Goal: Find specific fact: Find specific fact

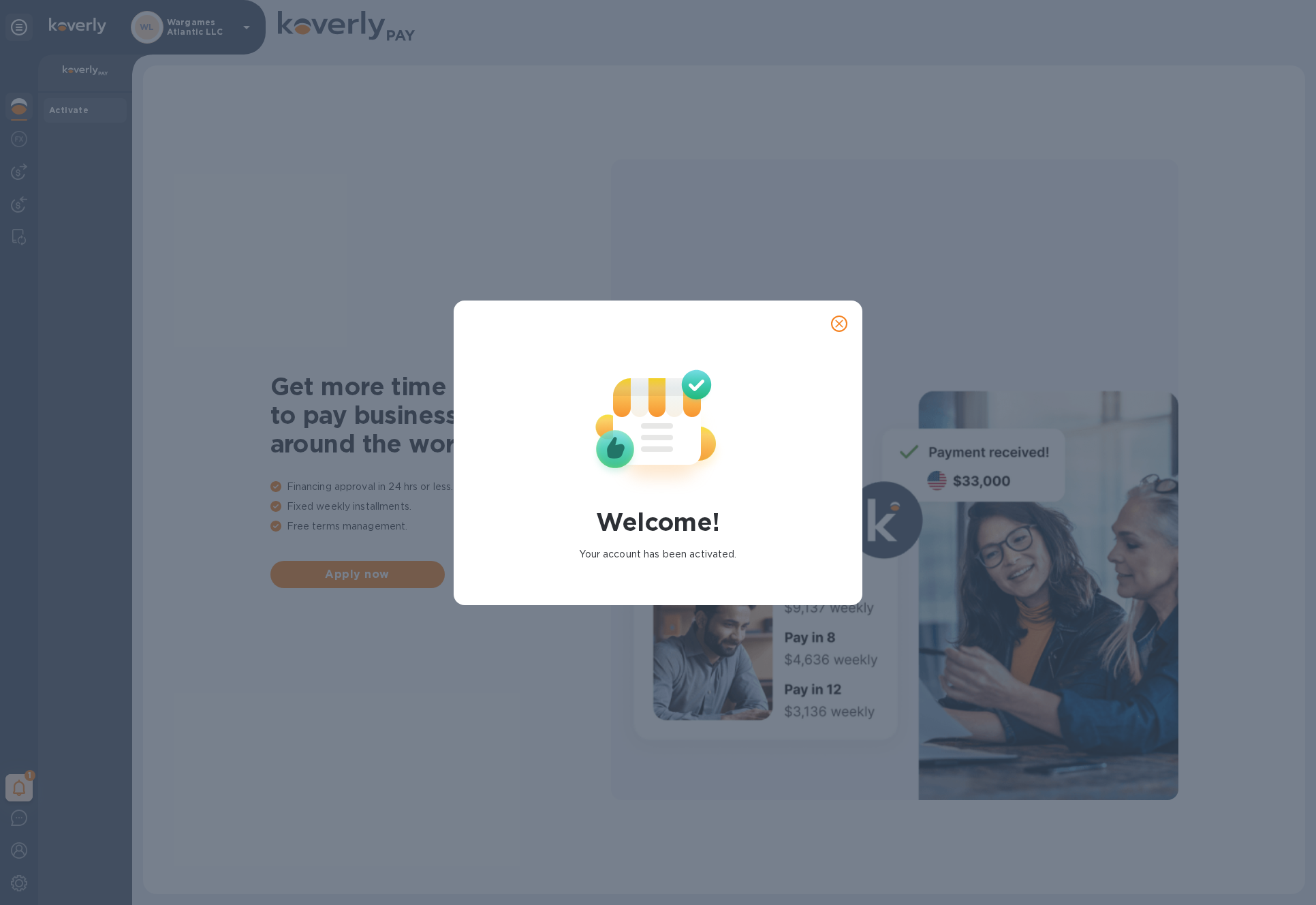
click at [834, 317] on icon "close" at bounding box center [839, 323] width 14 height 14
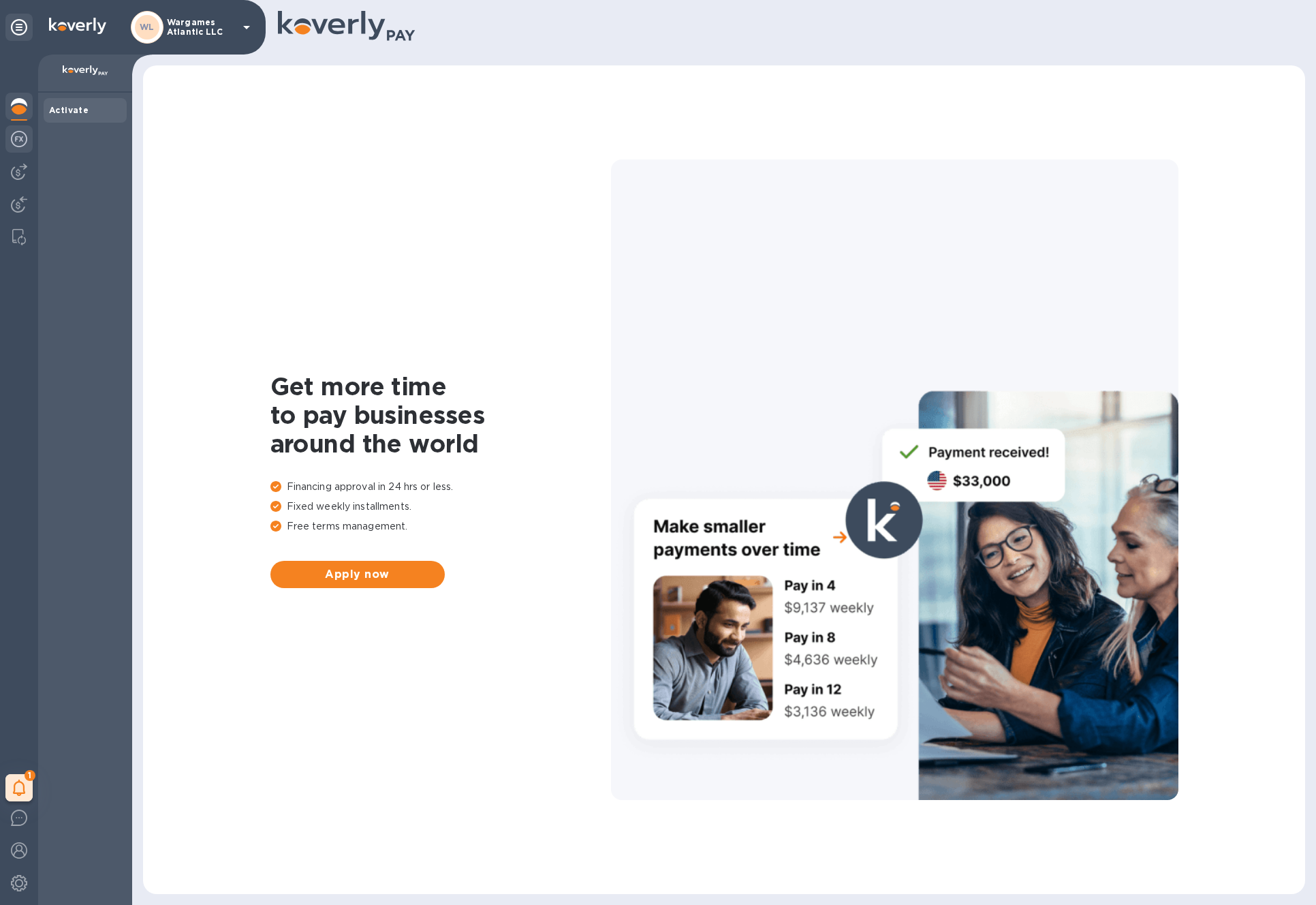
click at [26, 140] on img at bounding box center [19, 139] width 16 height 16
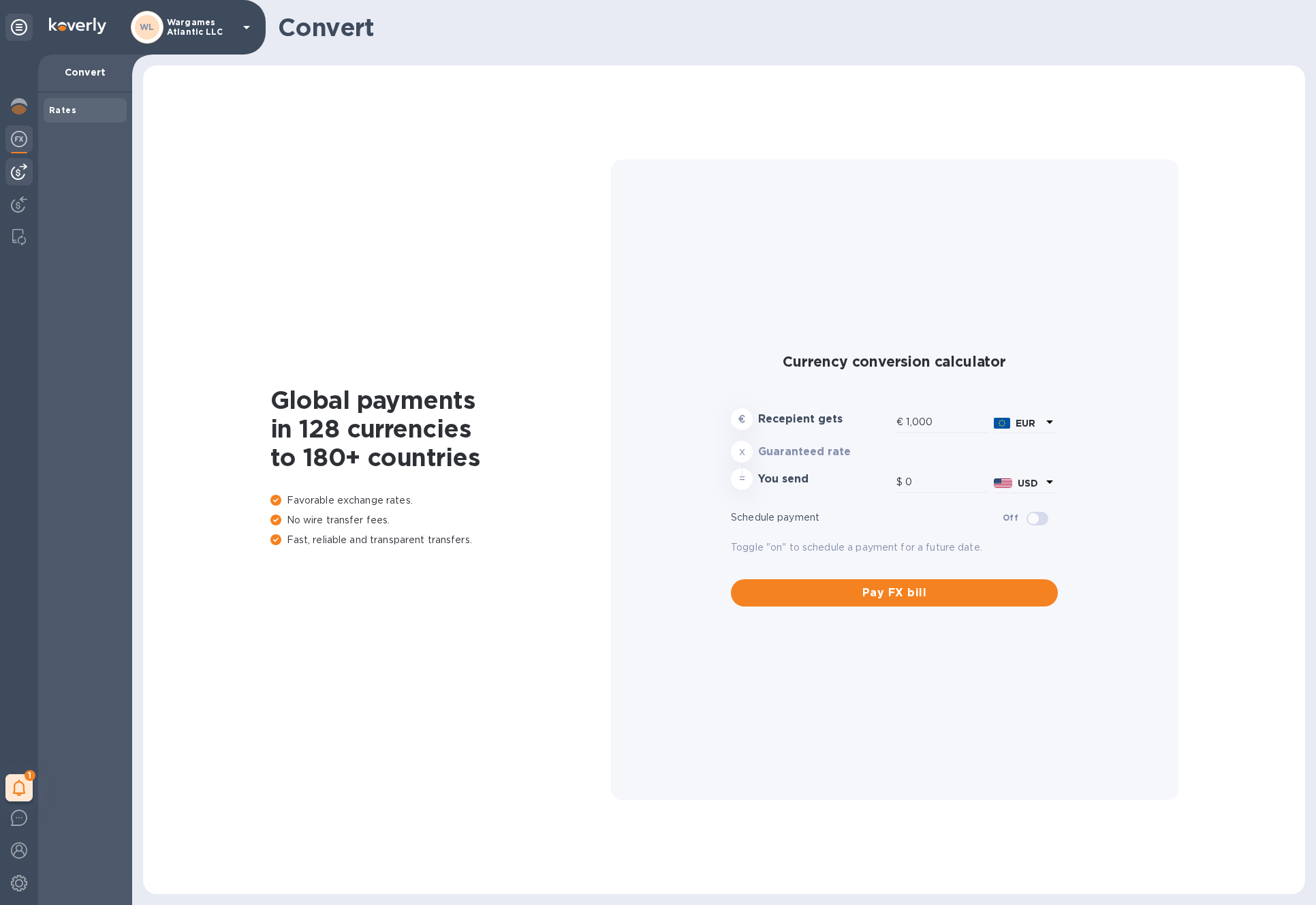
type input "1,170.63"
click at [26, 172] on img at bounding box center [19, 171] width 16 height 16
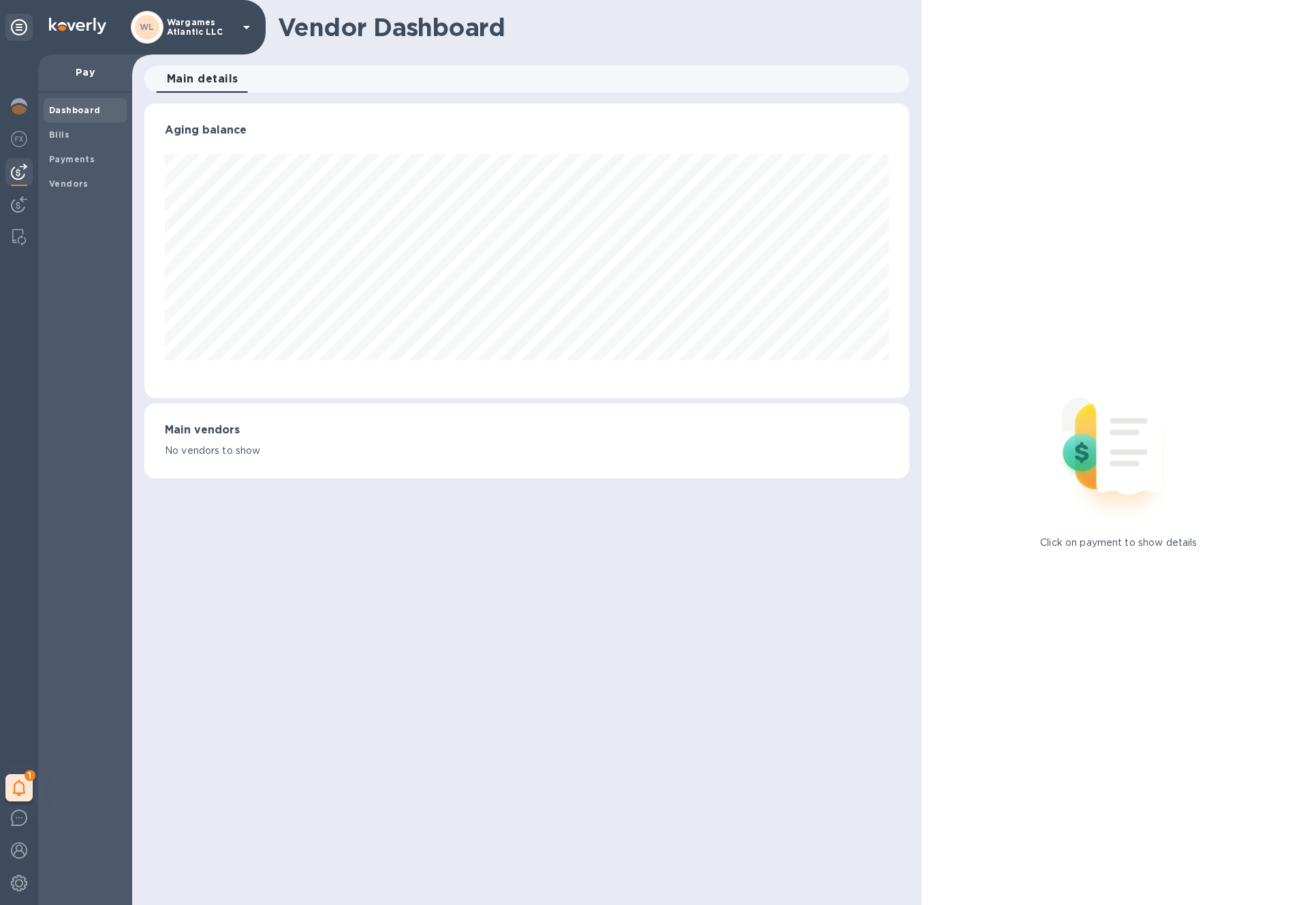
scroll to position [294, 765]
click at [17, 196] on img at bounding box center [19, 204] width 16 height 16
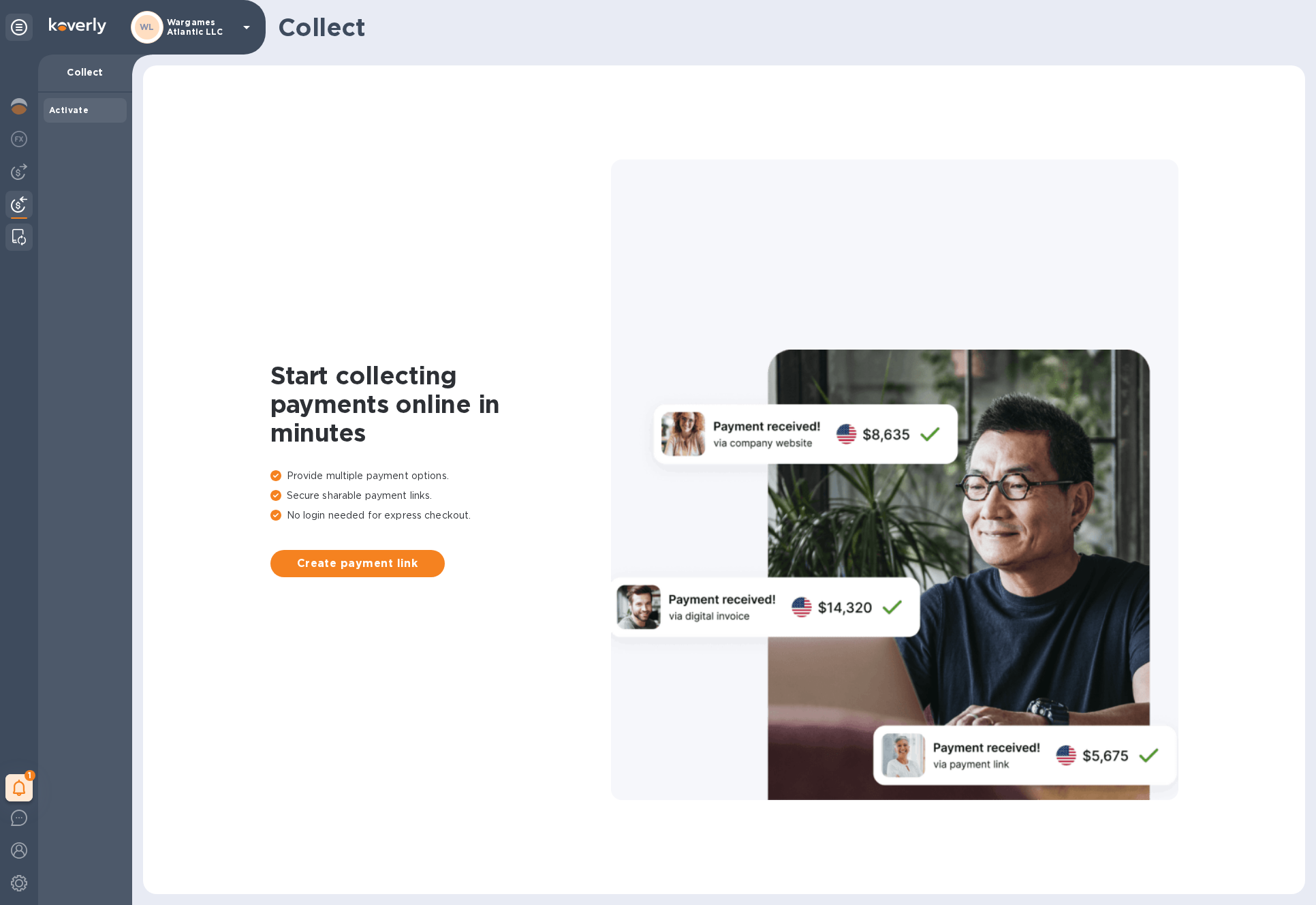
click at [18, 236] on img at bounding box center [18, 237] width 14 height 16
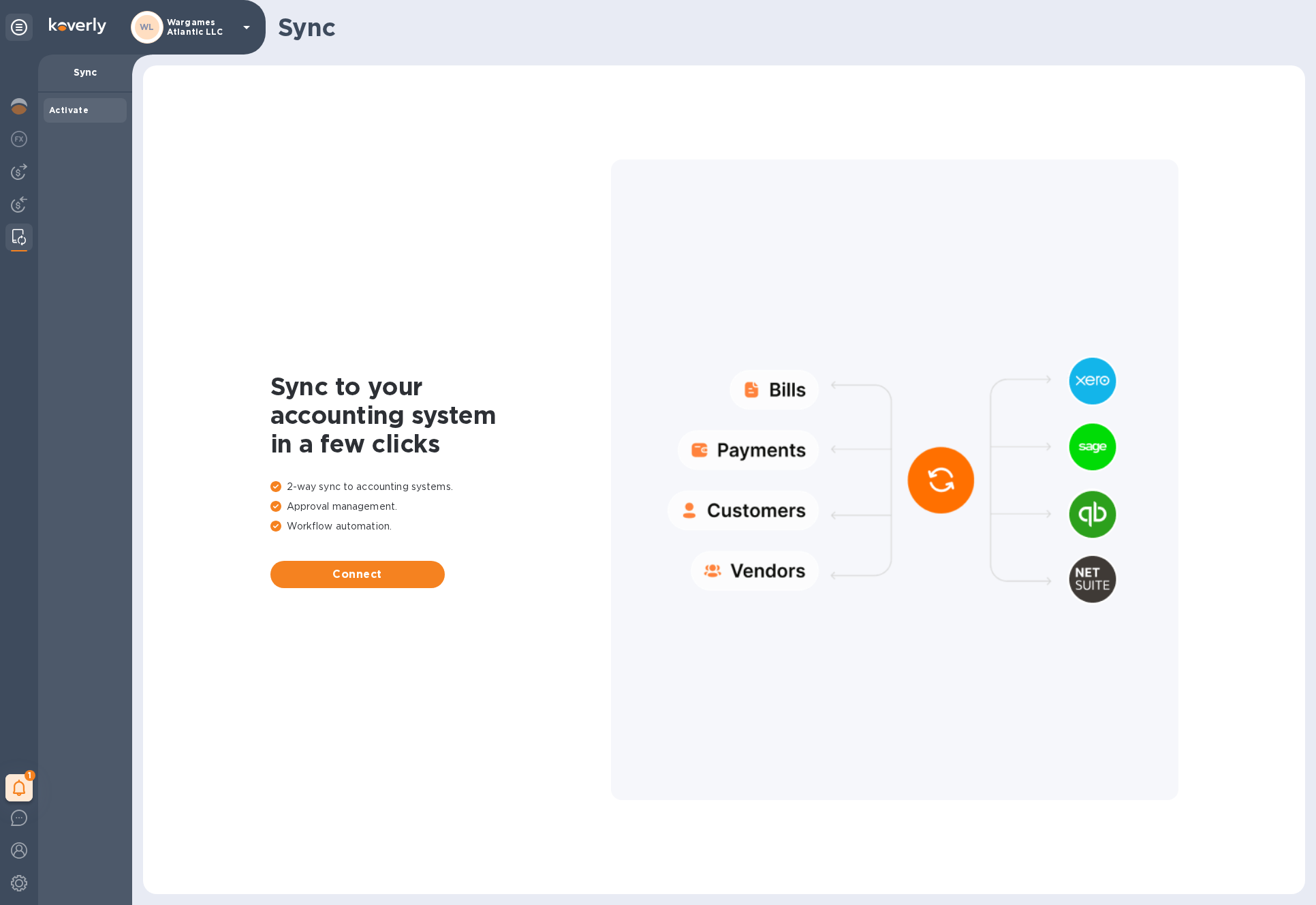
click at [186, 30] on p "Wargames Atlantic LLC" at bounding box center [201, 27] width 68 height 19
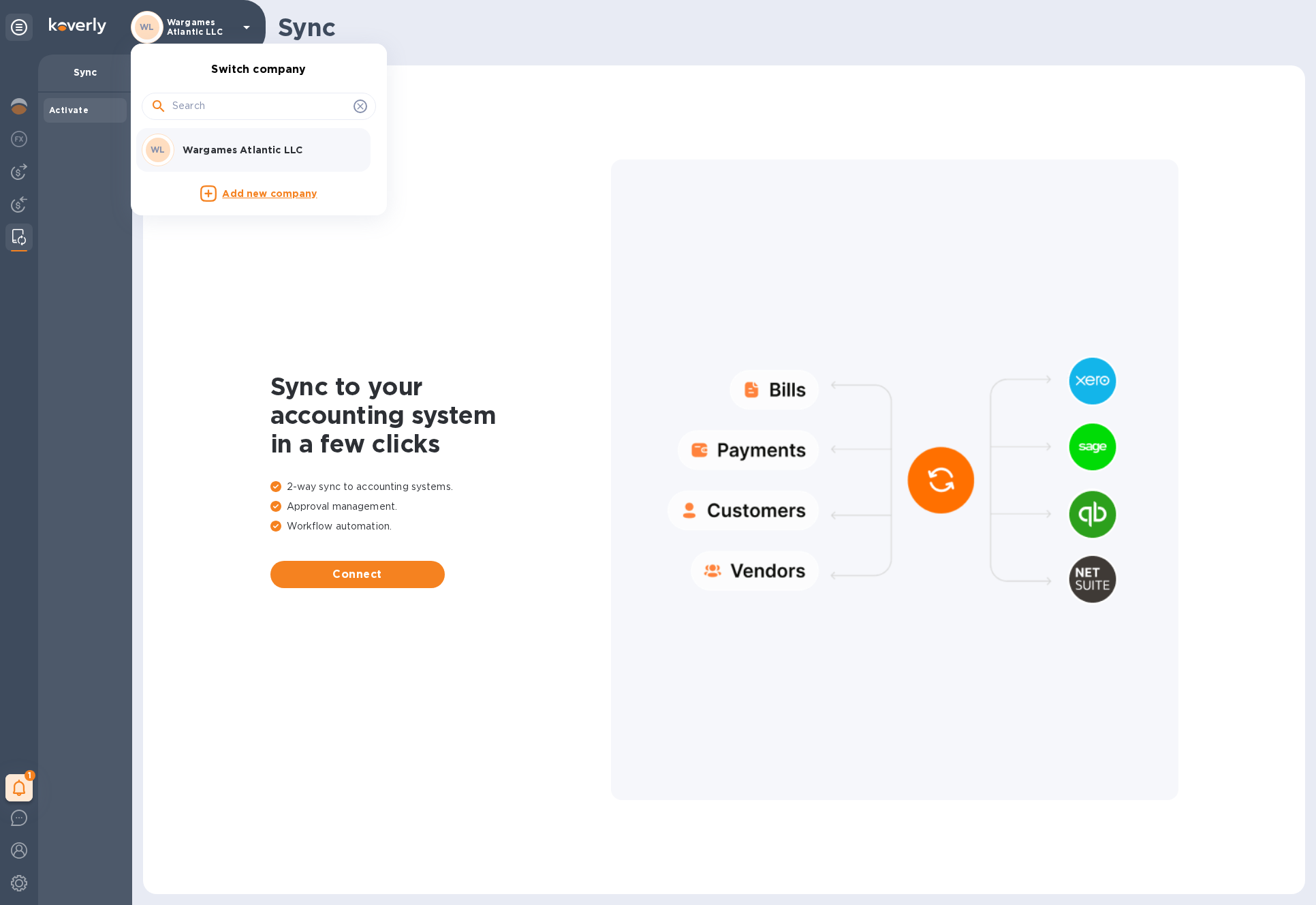
click at [246, 146] on p "Wargames Atlantic LLC" at bounding box center [268, 150] width 172 height 14
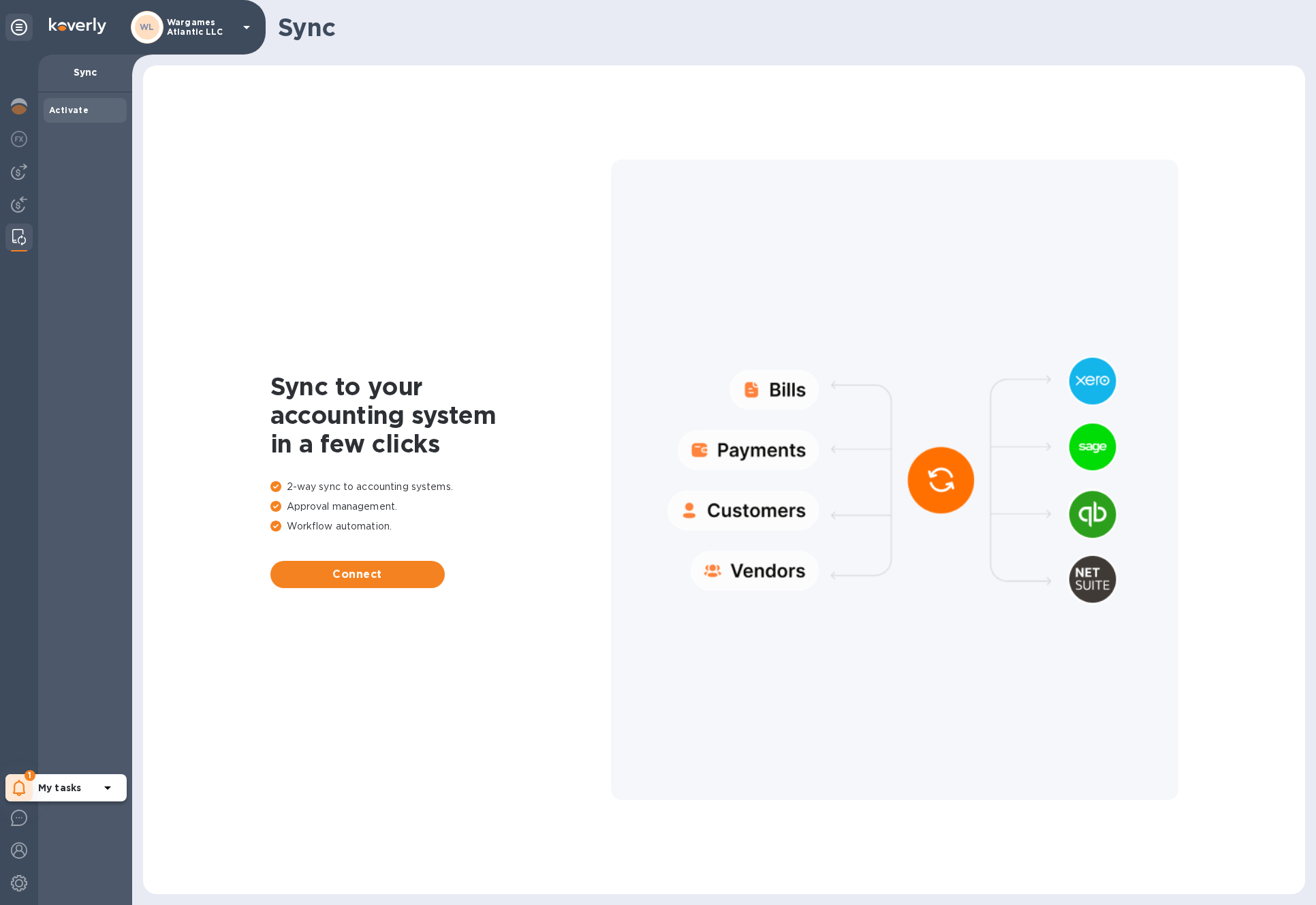
click at [22, 800] on div "1" at bounding box center [19, 787] width 27 height 27
click at [115, 733] on p "Routing number (**1229) Account number (**8924)" at bounding box center [114, 741] width 153 height 29
